Goal: Communication & Community: Answer question/provide support

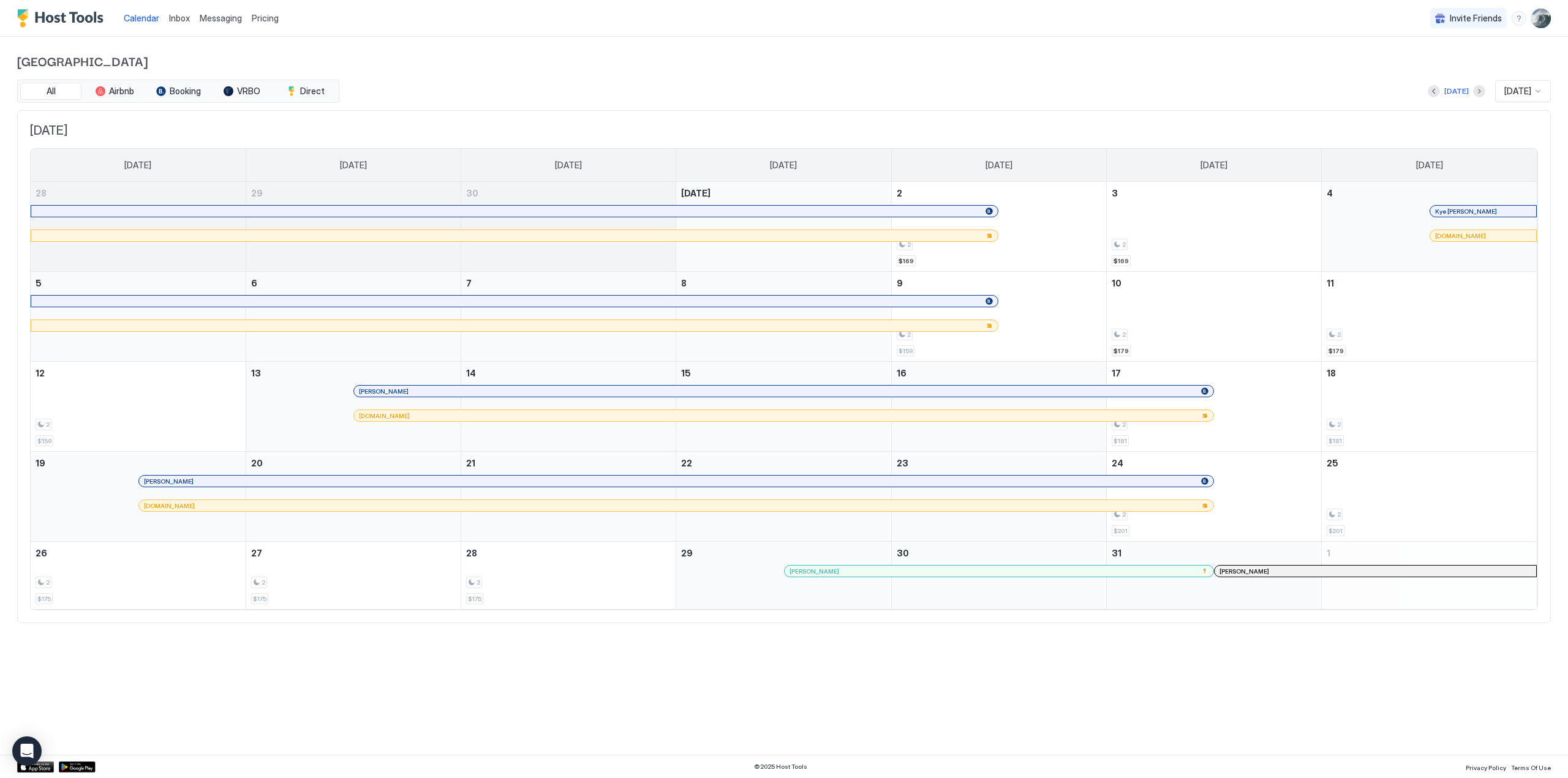
click at [1539, 86] on div at bounding box center [1538, 91] width 10 height 10
click at [1518, 228] on span "[DATE]" at bounding box center [1516, 225] width 25 height 9
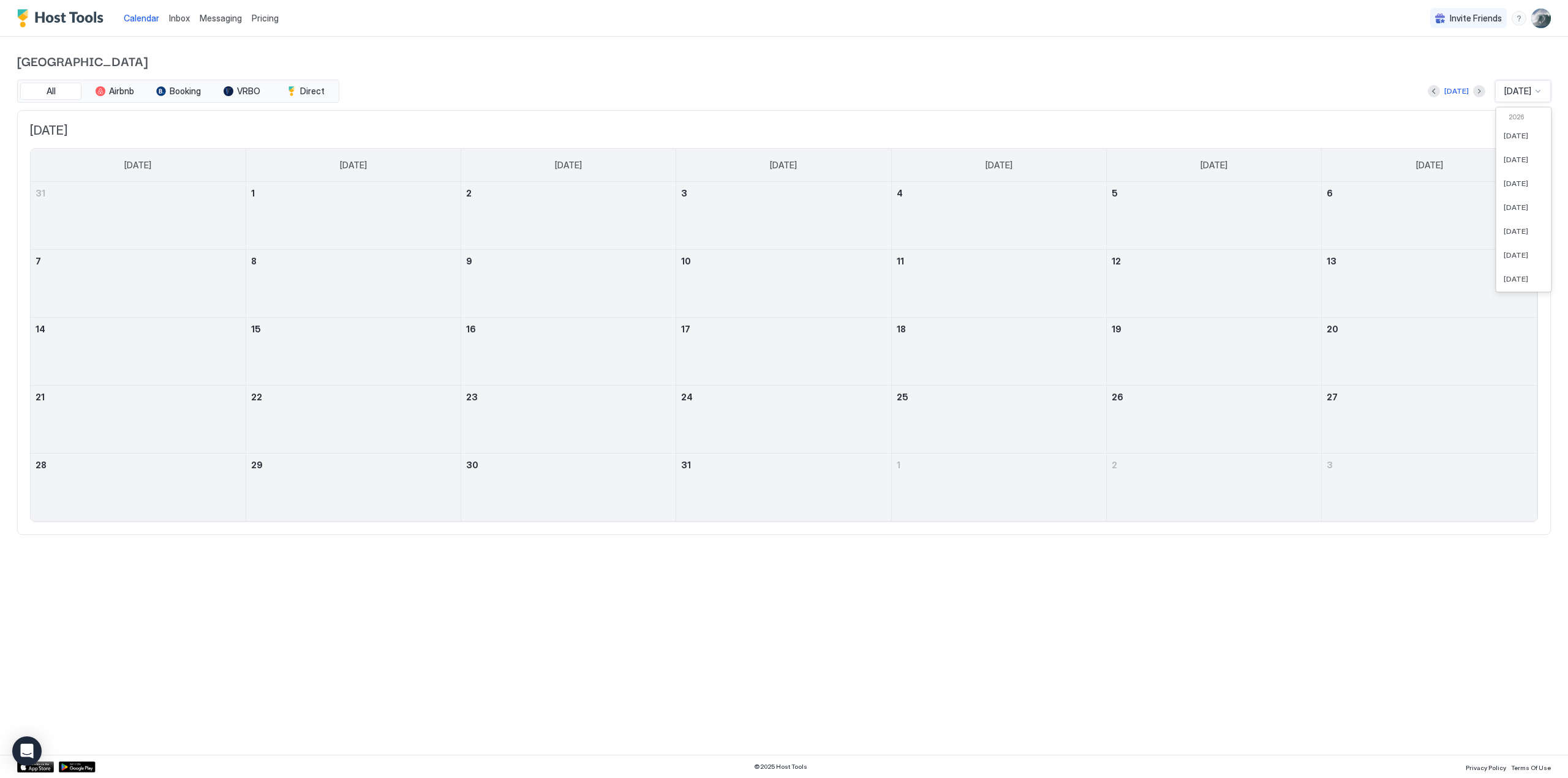
click at [1538, 93] on div at bounding box center [1538, 91] width 10 height 10
click at [1515, 115] on span "[DATE]" at bounding box center [1516, 117] width 25 height 9
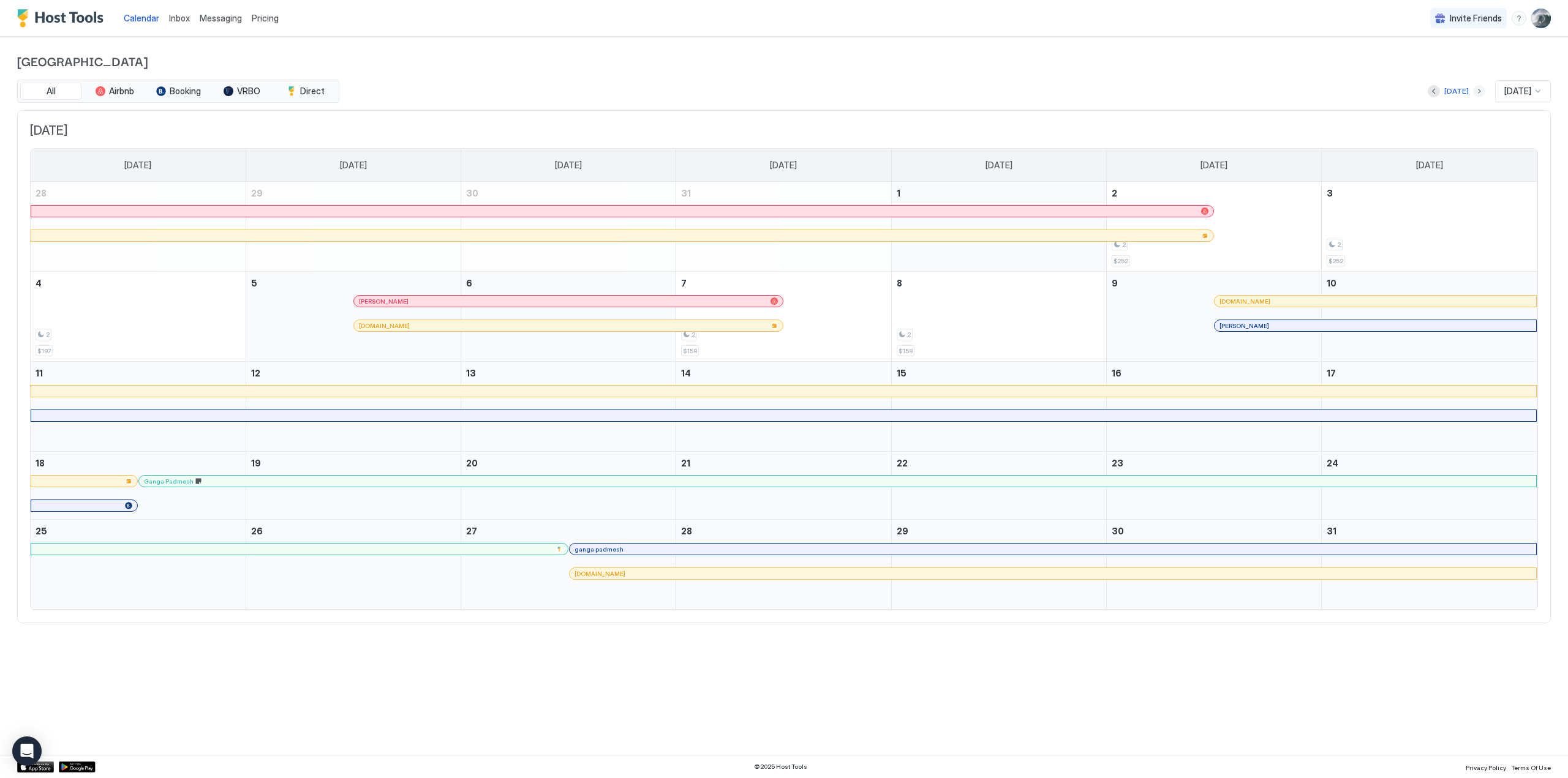
click at [1473, 91] on button "Next month" at bounding box center [1479, 91] width 12 height 12
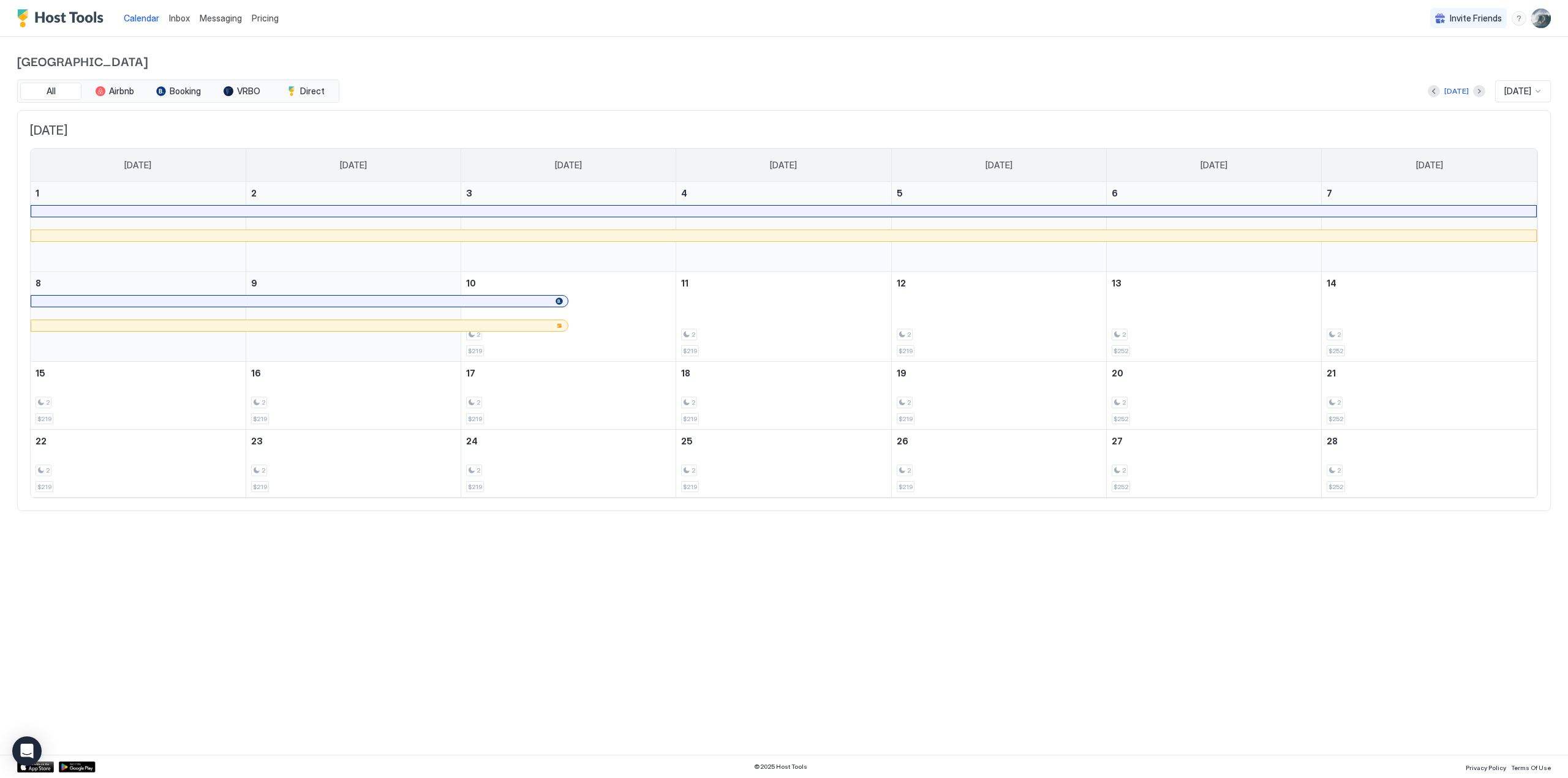
click at [216, 16] on span "Messaging" at bounding box center [221, 18] width 42 height 11
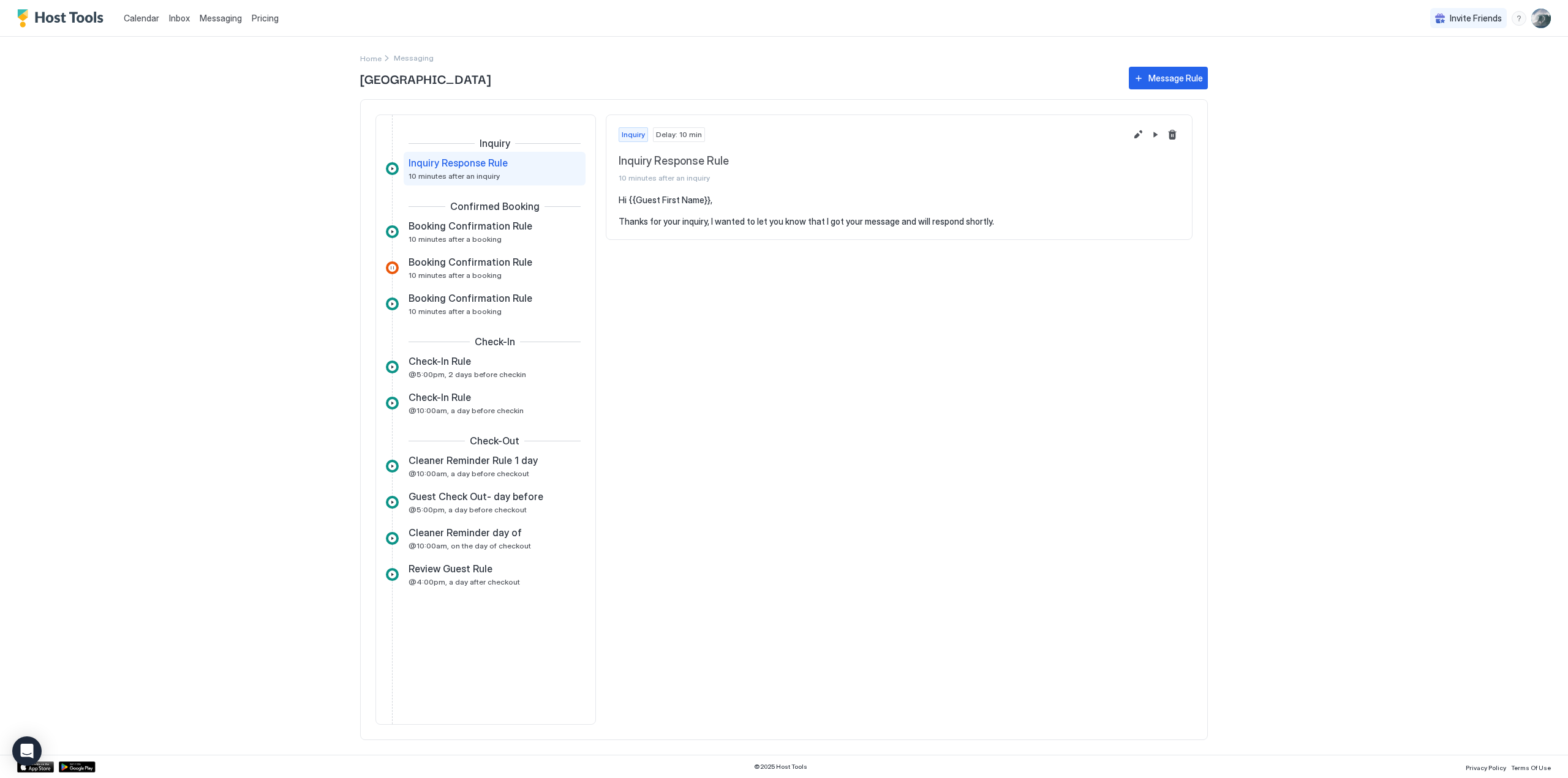
click at [174, 13] on span "Inbox" at bounding box center [179, 18] width 21 height 11
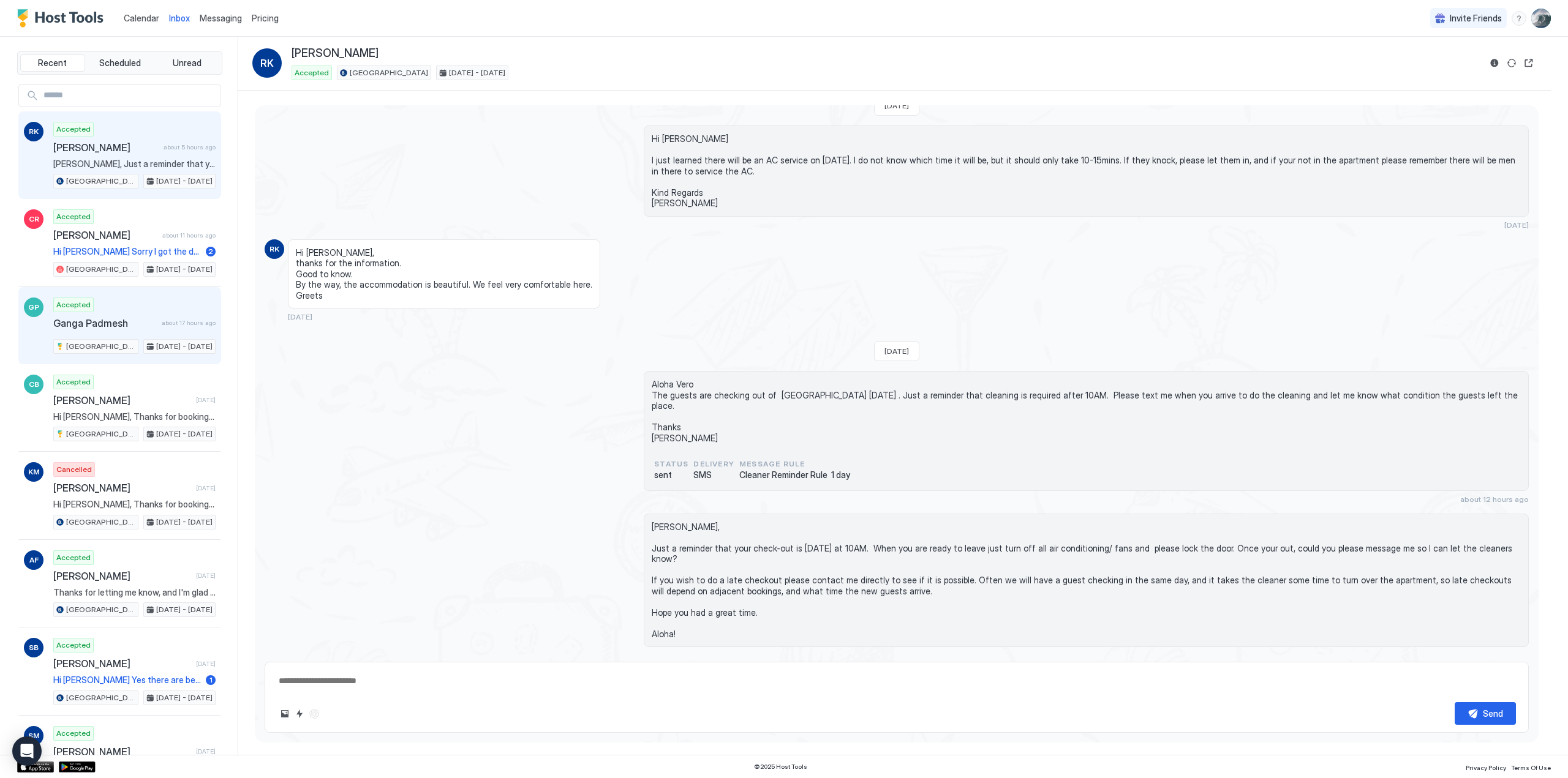
scroll to position [1564, 0]
click at [108, 304] on div "Accepted Ganga Padmesh about 17 hours ago Ocean & Marina View Suite [DATE] - [D…" at bounding box center [134, 326] width 162 height 57
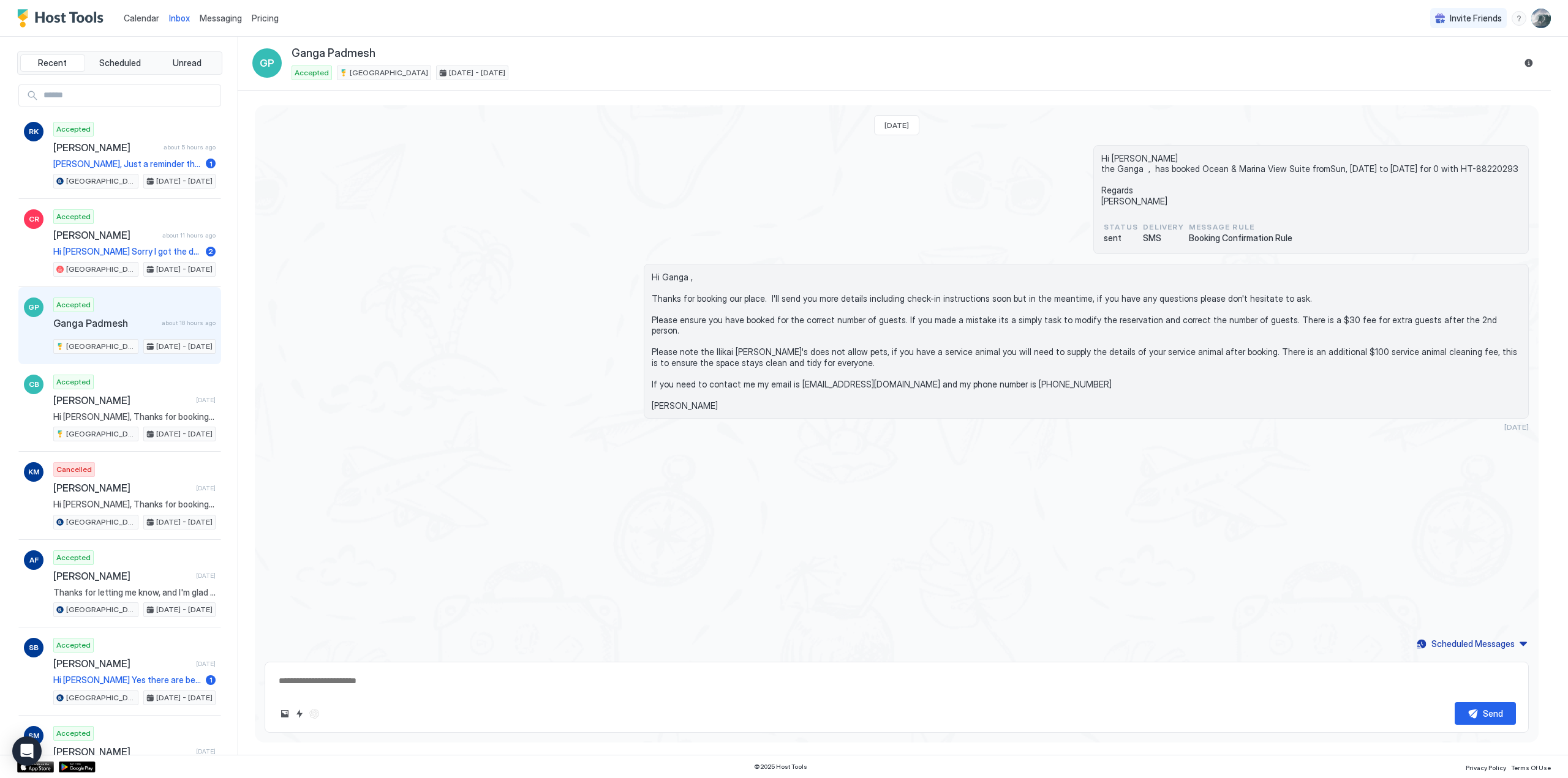
type textarea "*"
